Goal: Find specific page/section: Find specific page/section

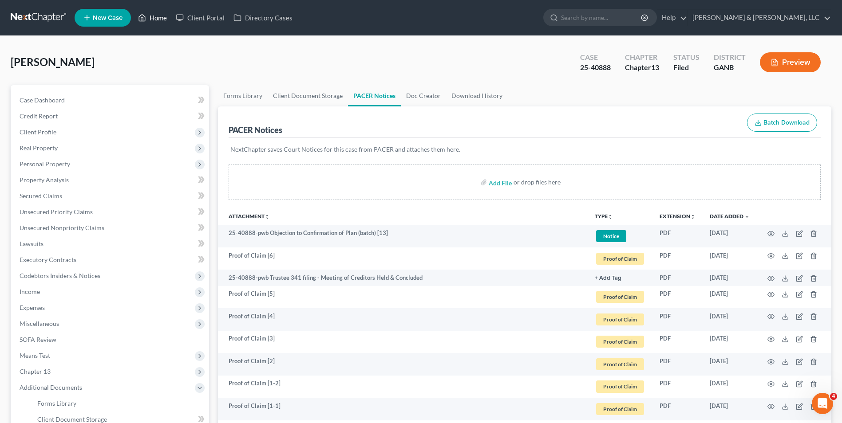
click at [149, 19] on link "Home" at bounding box center [153, 18] width 38 height 16
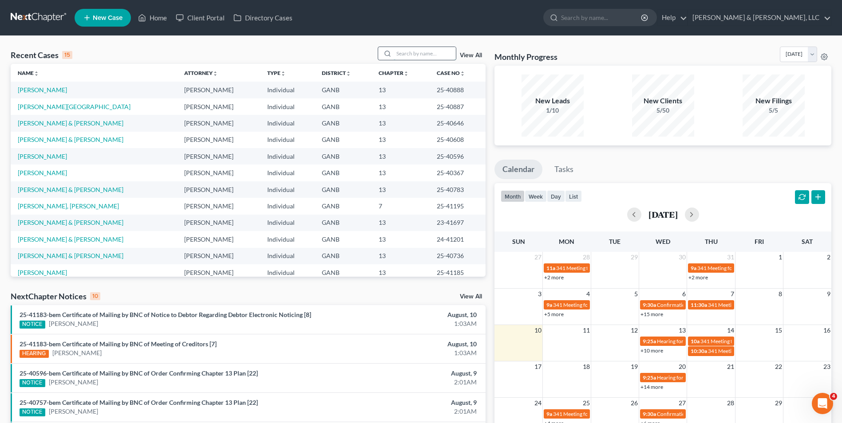
click at [417, 51] on input "search" at bounding box center [425, 53] width 62 height 13
type input "[PERSON_NAME]"
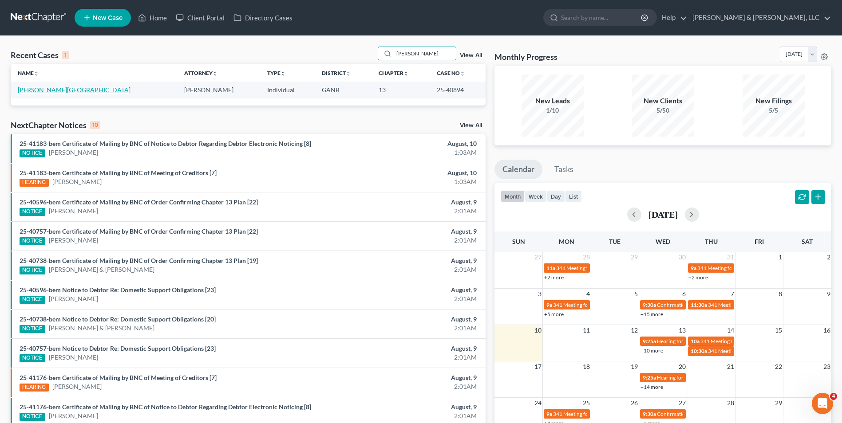
click at [42, 87] on link "[PERSON_NAME][GEOGRAPHIC_DATA]" at bounding box center [74, 90] width 113 height 8
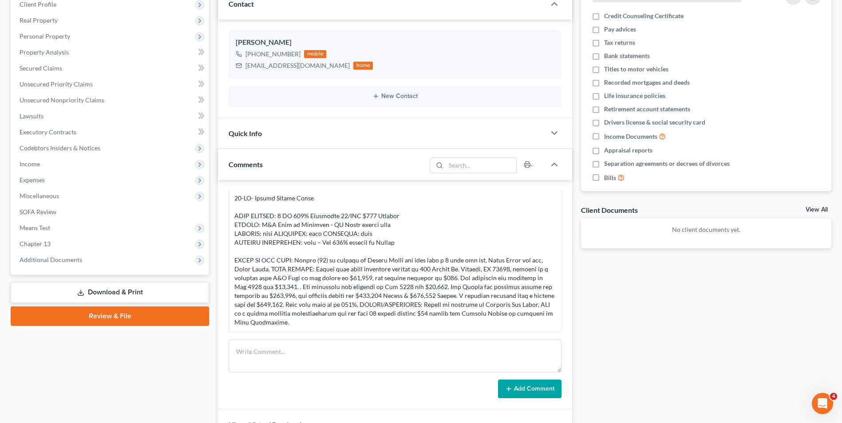
scroll to position [133, 0]
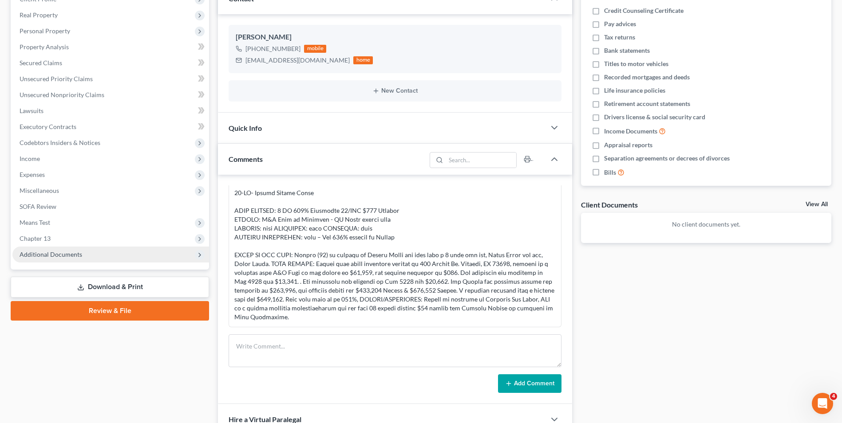
click at [67, 253] on span "Additional Documents" at bounding box center [51, 255] width 63 height 8
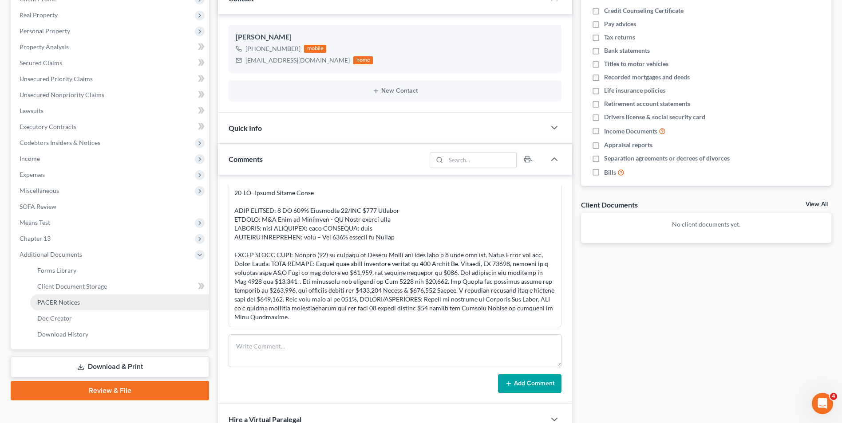
click at [52, 303] on span "PACER Notices" at bounding box center [58, 303] width 43 height 8
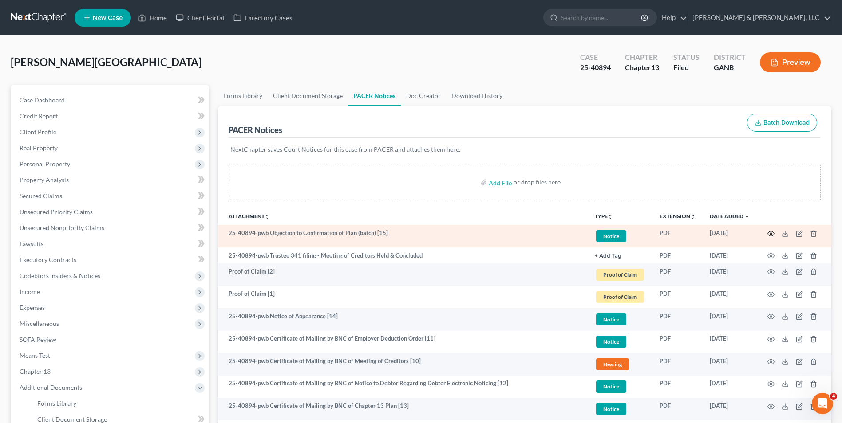
click at [769, 232] on icon "button" at bounding box center [770, 233] width 7 height 7
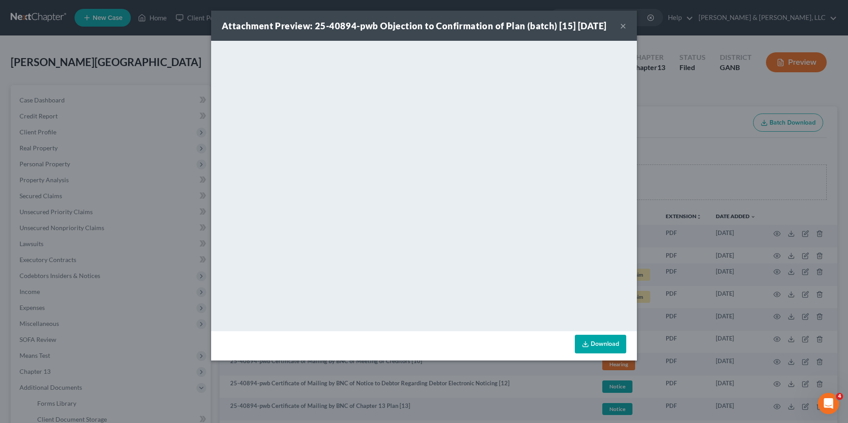
click at [622, 31] on button "×" at bounding box center [623, 25] width 6 height 11
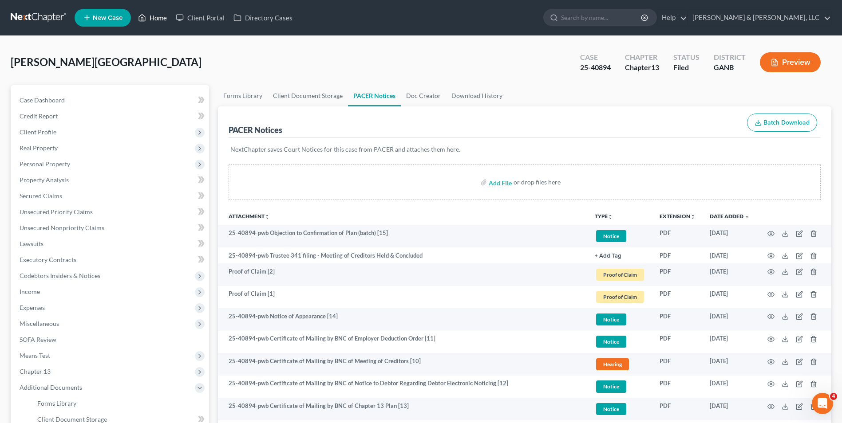
click at [165, 18] on link "Home" at bounding box center [153, 18] width 38 height 16
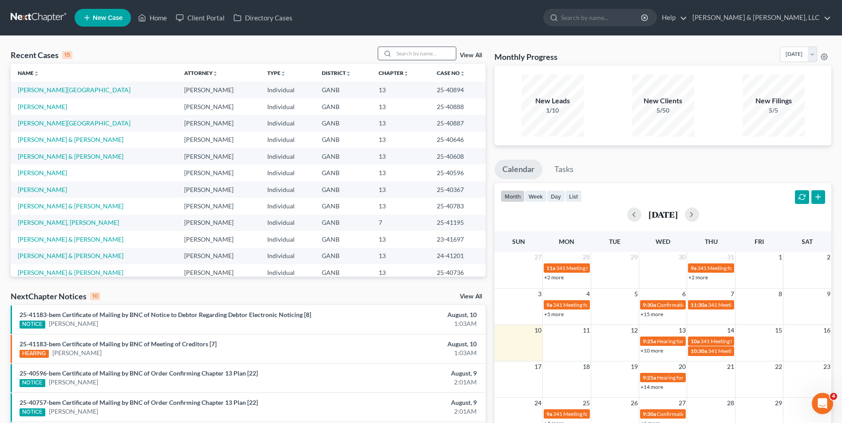
click at [415, 55] on input "search" at bounding box center [425, 53] width 62 height 13
type input "[PERSON_NAME]"
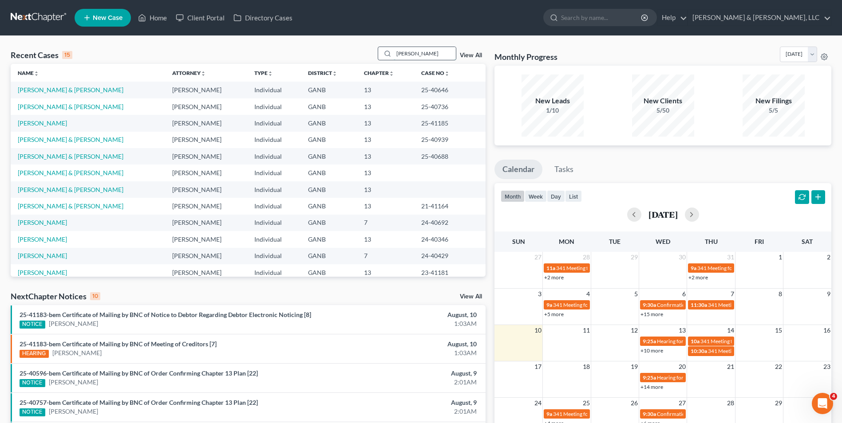
click at [421, 55] on input "[PERSON_NAME]" at bounding box center [425, 53] width 62 height 13
click at [430, 55] on input "[PERSON_NAME]" at bounding box center [425, 53] width 62 height 13
click at [68, 138] on link "[PERSON_NAME] & [PERSON_NAME]" at bounding box center [71, 140] width 106 height 8
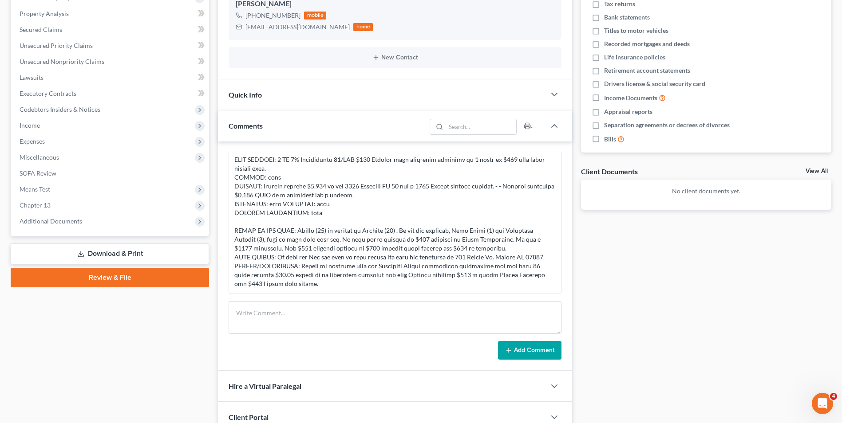
scroll to position [222, 0]
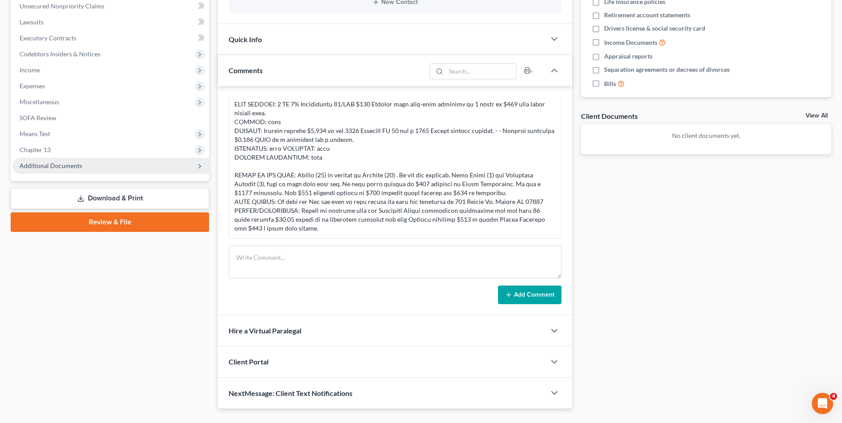
click at [53, 161] on span "Additional Documents" at bounding box center [110, 166] width 197 height 16
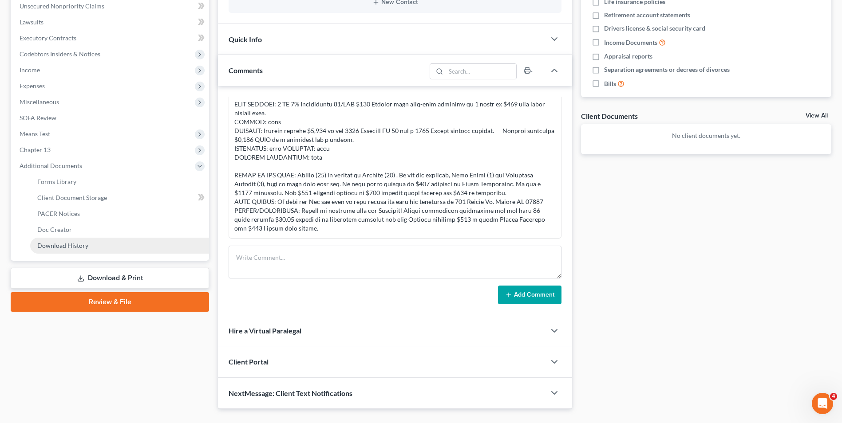
click at [67, 245] on span "Download History" at bounding box center [62, 246] width 51 height 8
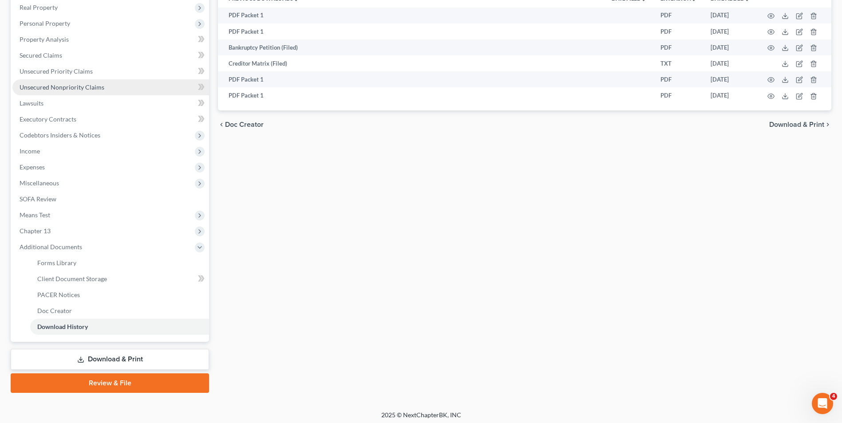
scroll to position [144, 0]
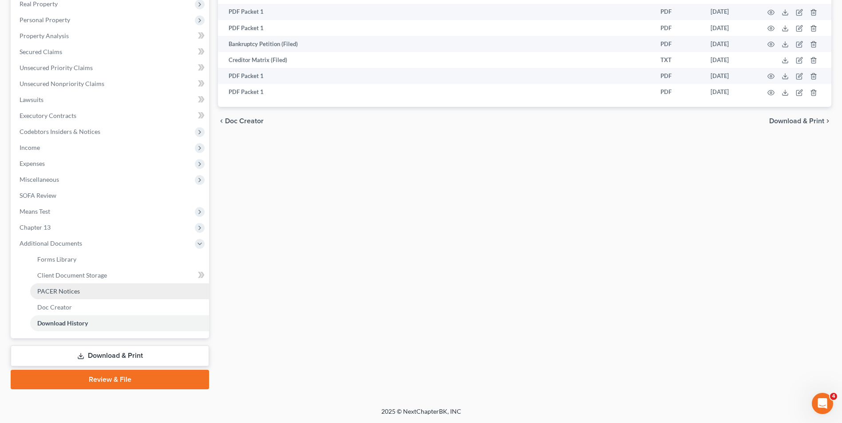
click at [76, 292] on span "PACER Notices" at bounding box center [58, 292] width 43 height 8
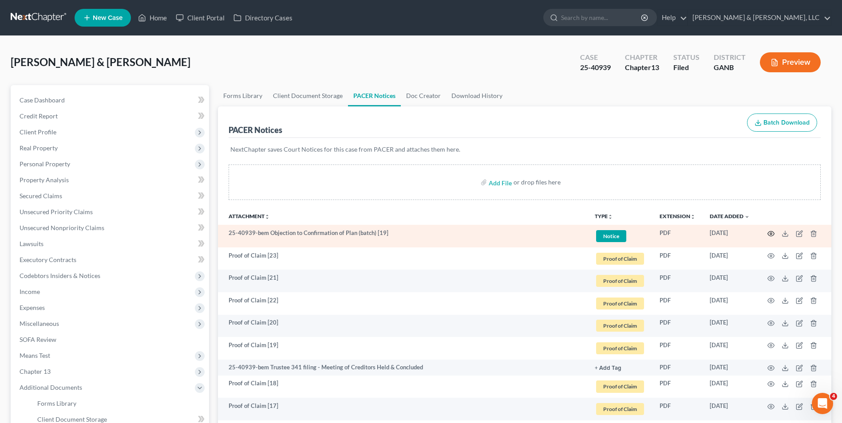
click at [770, 232] on icon "button" at bounding box center [770, 233] width 7 height 7
